Goal: Obtain resource: Obtain resource

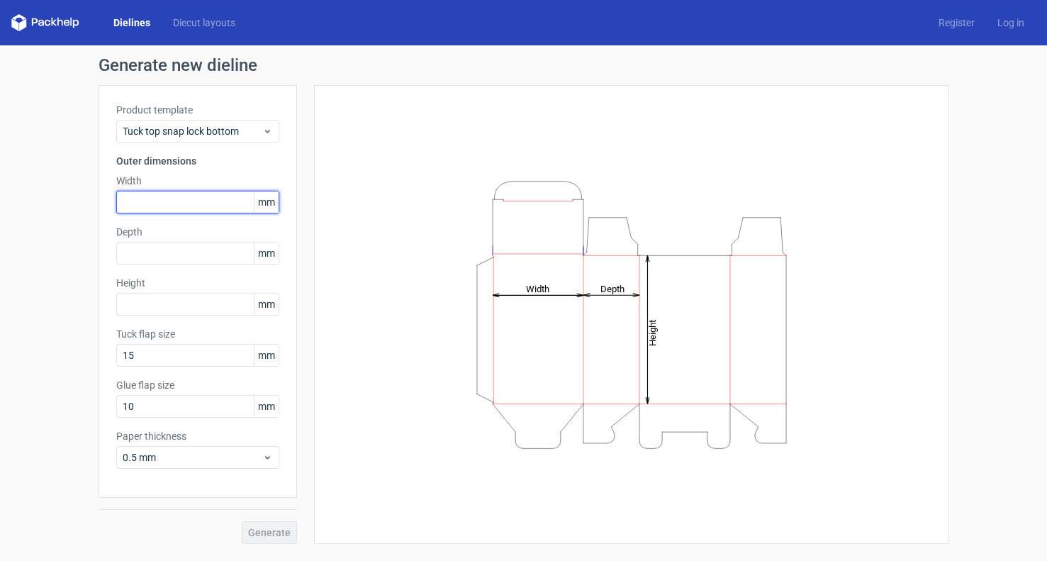
click at [178, 197] on input "text" at bounding box center [197, 202] width 163 height 23
click at [268, 199] on span "mm" at bounding box center [266, 201] width 25 height 21
click at [267, 205] on span "mm" at bounding box center [266, 201] width 25 height 21
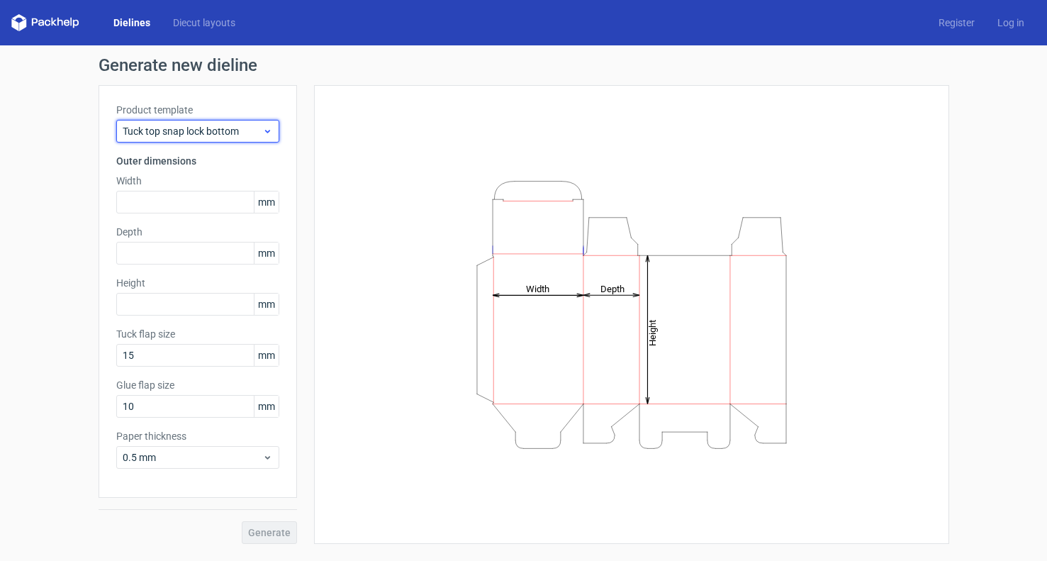
click at [262, 130] on icon at bounding box center [267, 130] width 11 height 11
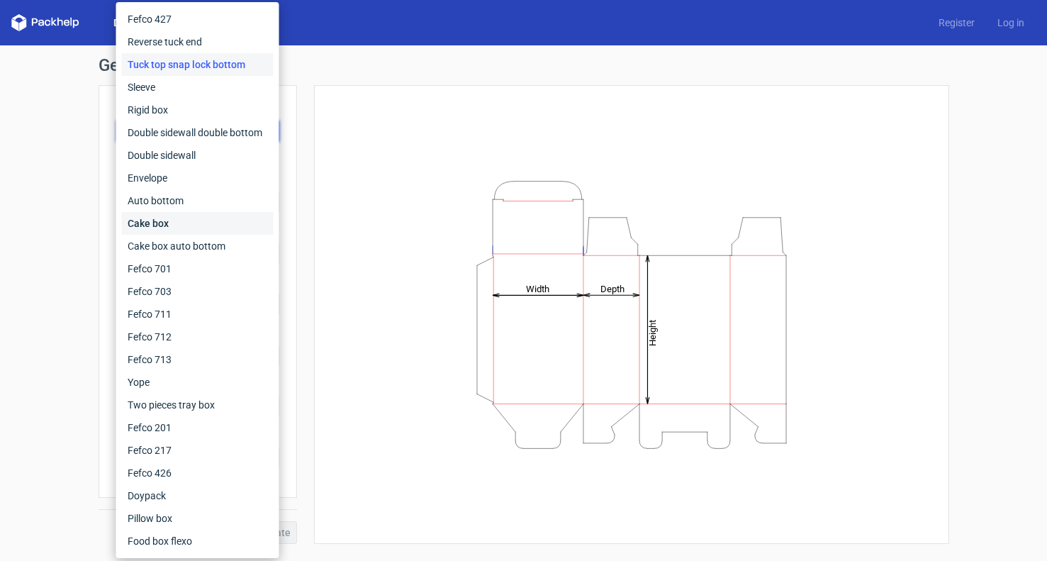
click at [170, 227] on div "Cake box" at bounding box center [198, 223] width 152 height 23
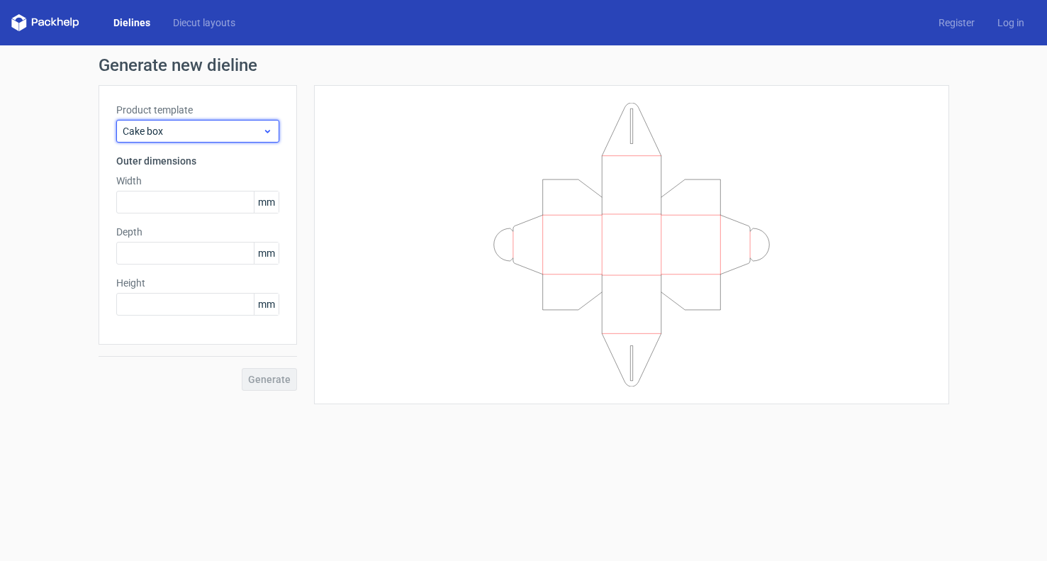
click at [269, 134] on icon at bounding box center [267, 130] width 11 height 11
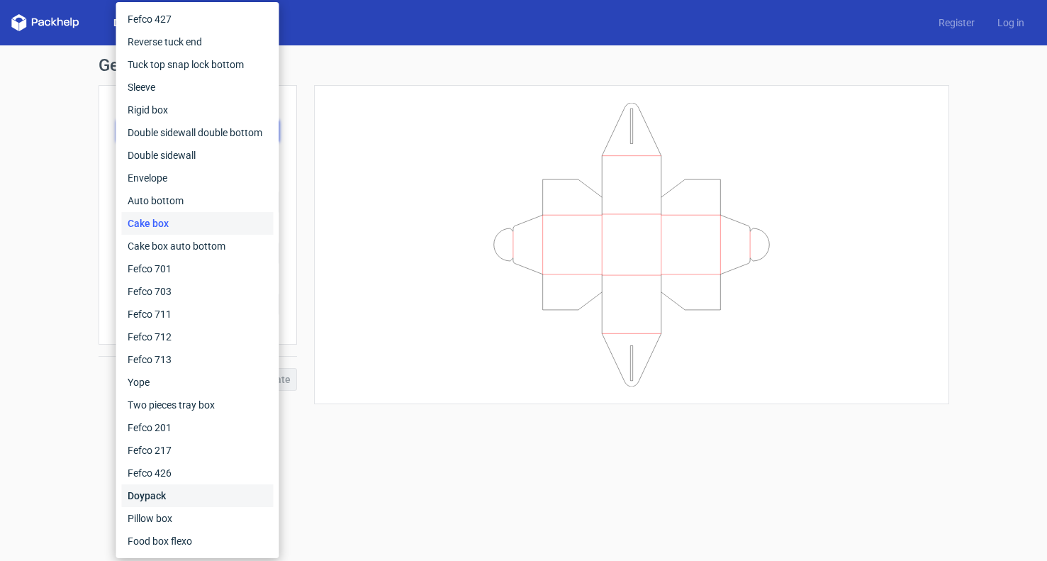
click at [182, 486] on div "Doypack" at bounding box center [198, 495] width 152 height 23
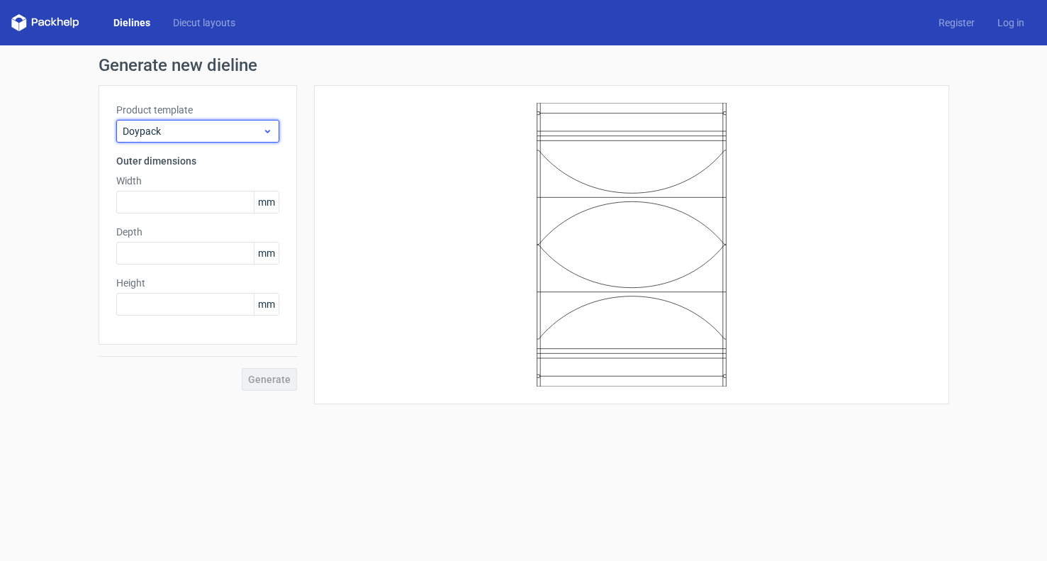
click at [272, 123] on div "Doypack" at bounding box center [197, 131] width 163 height 23
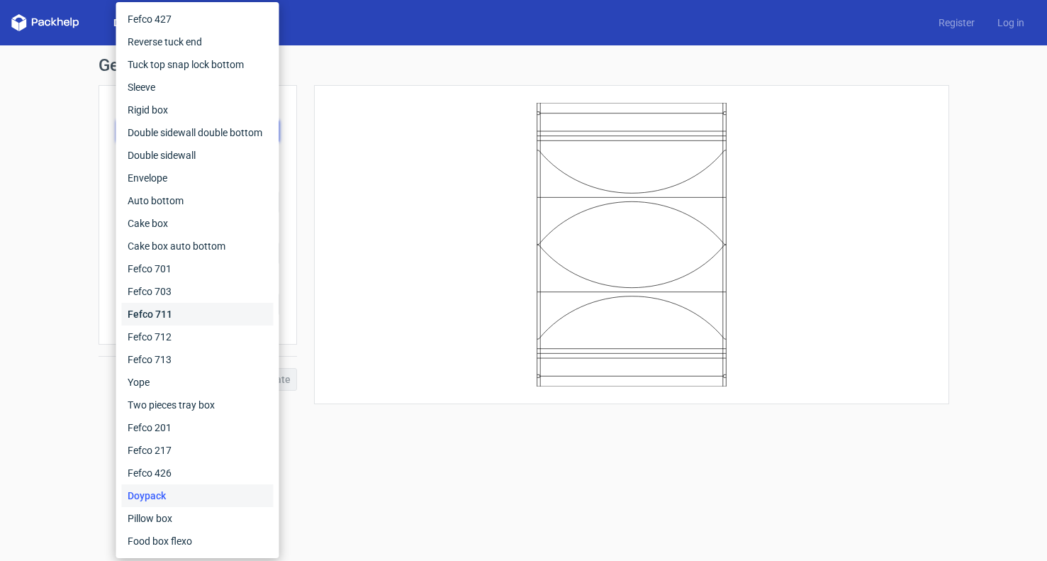
click at [205, 314] on div "Fefco 711" at bounding box center [198, 314] width 152 height 23
